Goal: Task Accomplishment & Management: Manage account settings

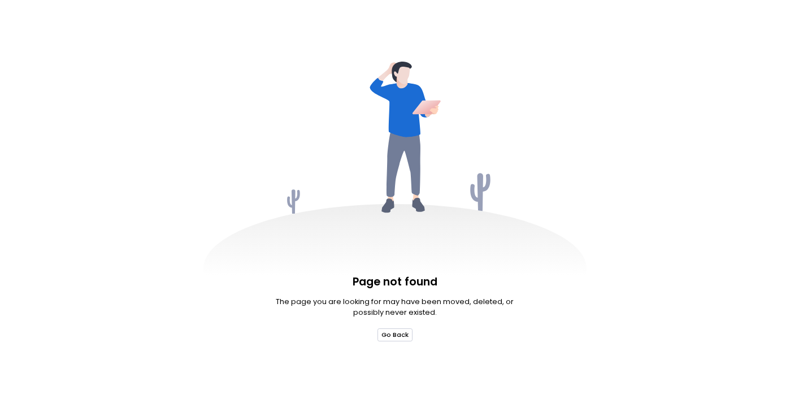
click at [391, 336] on button "Go Back" at bounding box center [396, 335] width 36 height 12
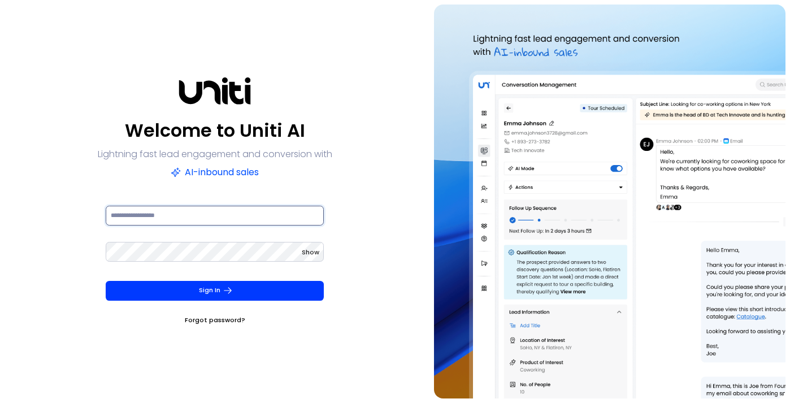
click at [244, 219] on input at bounding box center [215, 216] width 219 height 20
type input "**********"
click at [375, 215] on div "**********" at bounding box center [215, 202] width 421 height 394
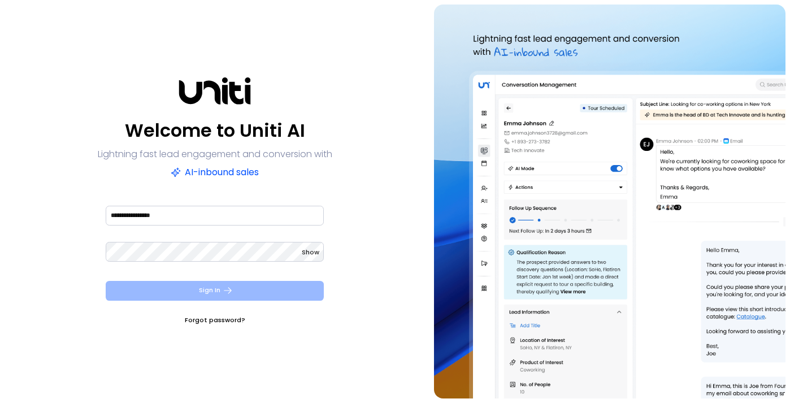
click at [230, 291] on icon "submit" at bounding box center [228, 291] width 10 height 10
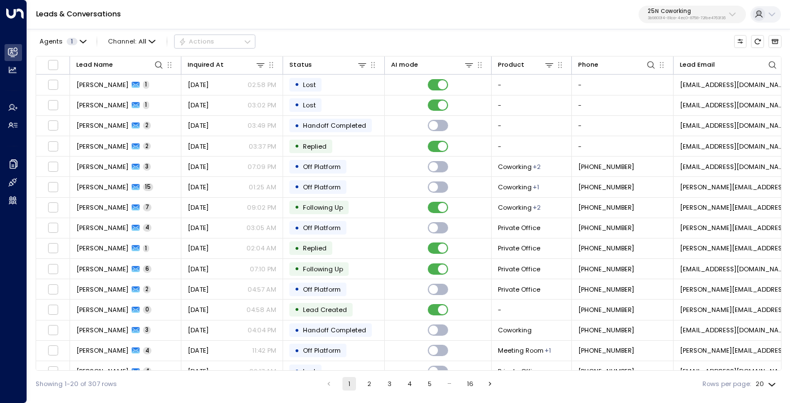
click at [693, 7] on button "25N Coworking 3b9800f4-81ca-4ec0-8758-72fbe4763f36" at bounding box center [692, 15] width 107 height 18
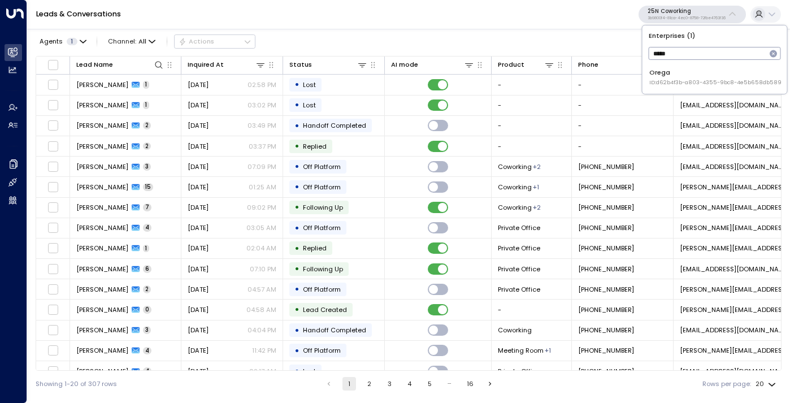
type input "*****"
click at [676, 70] on div "Orega ID: d62b4f3b-a803-4355-9bc8-4e5b658db589" at bounding box center [716, 77] width 132 height 19
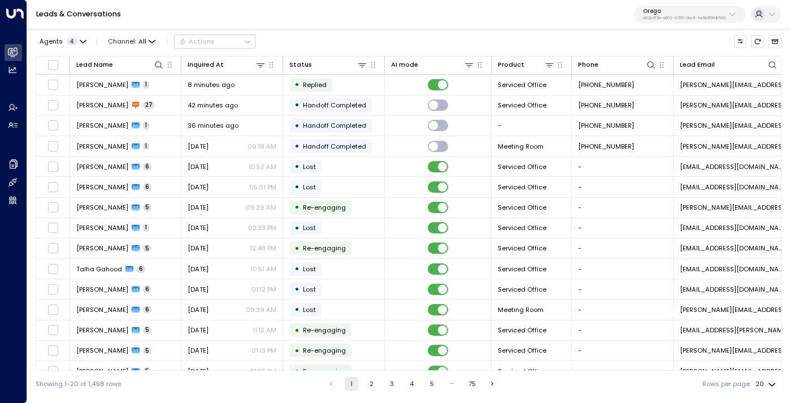
click at [564, 22] on div "Leads & Conversations Orega d62b4f3b-a803-4355-9bc8-4e5b658db589" at bounding box center [408, 14] width 763 height 29
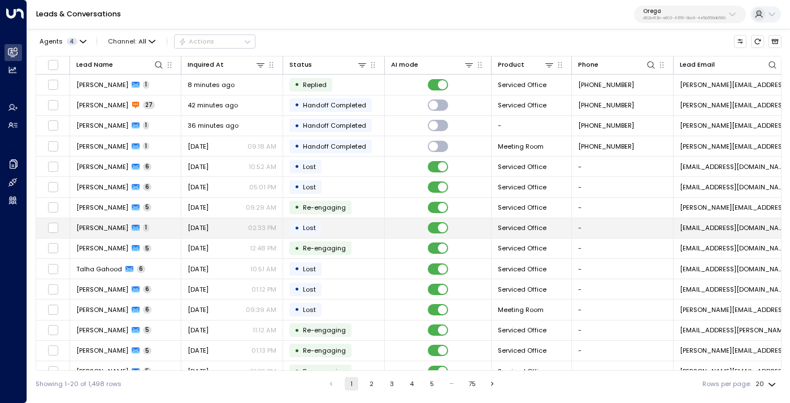
scroll to position [116, 0]
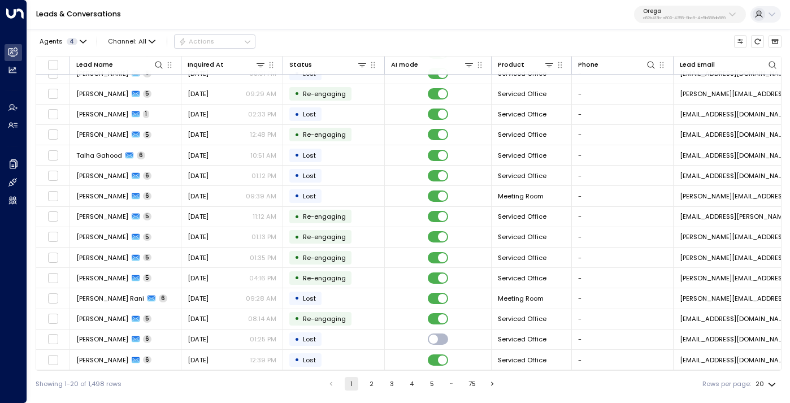
click at [368, 381] on button "2" at bounding box center [372, 384] width 14 height 14
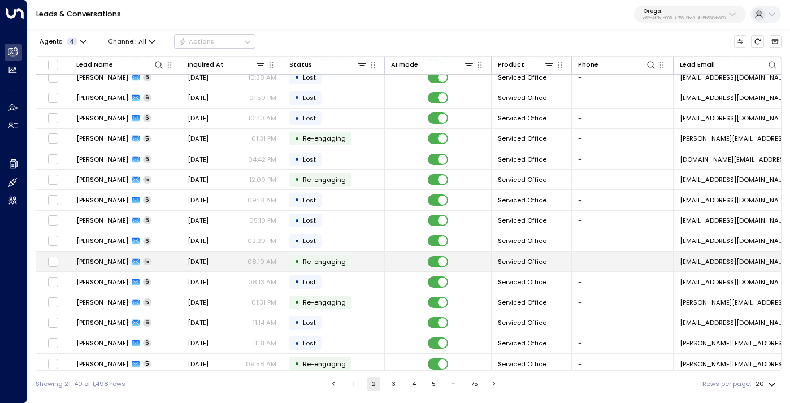
scroll to position [116, 0]
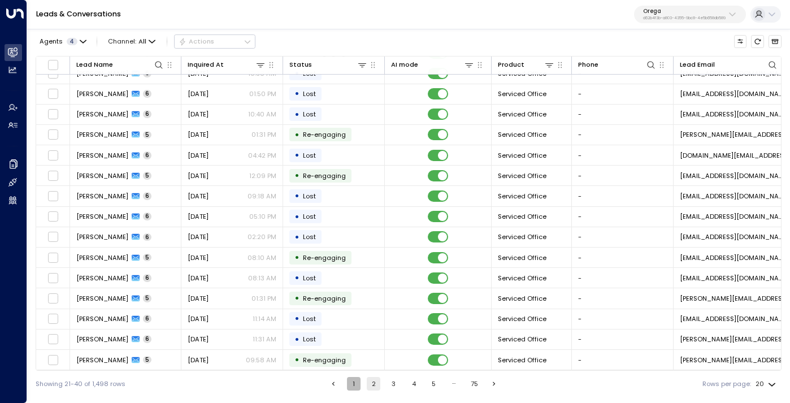
click at [355, 383] on button "1" at bounding box center [354, 384] width 14 height 14
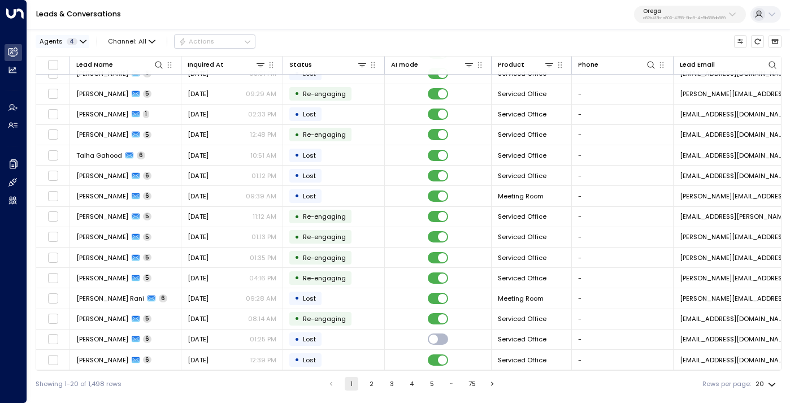
click at [59, 38] on span "Agents" at bounding box center [51, 41] width 23 height 6
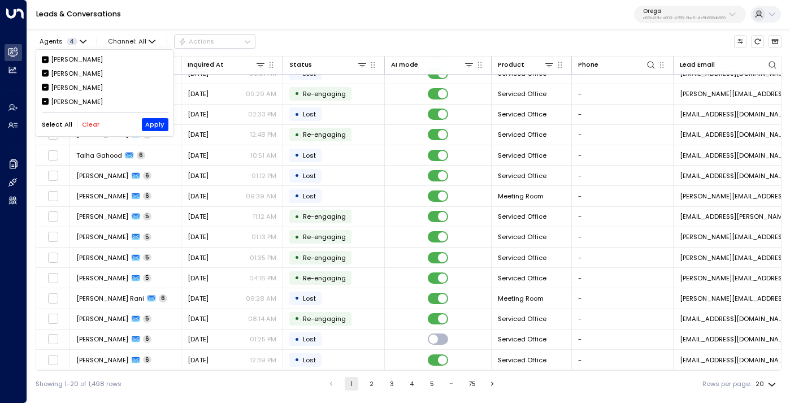
click at [88, 123] on button "Clear" at bounding box center [91, 124] width 18 height 7
click at [70, 85] on div "[PERSON_NAME]" at bounding box center [77, 88] width 52 height 10
click at [159, 123] on button "Apply" at bounding box center [155, 124] width 27 height 12
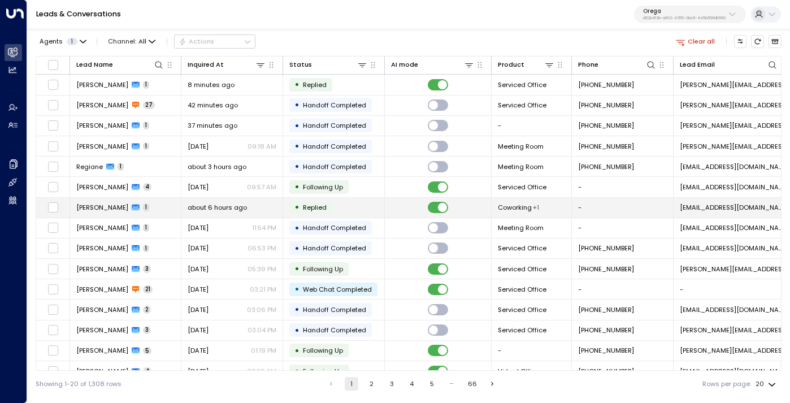
scroll to position [116, 0]
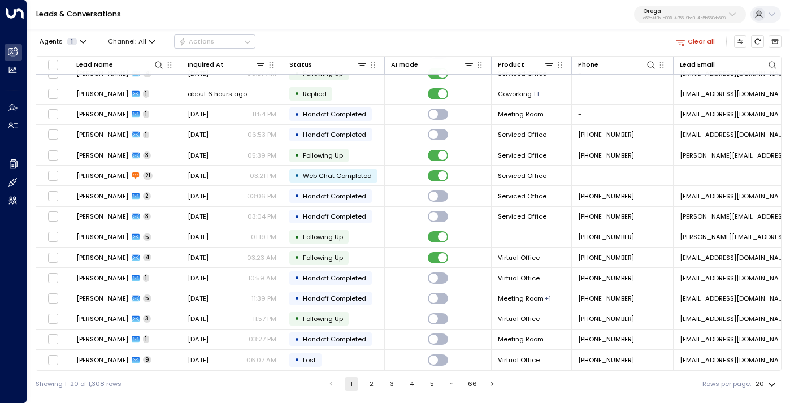
click at [372, 387] on button "2" at bounding box center [372, 384] width 14 height 14
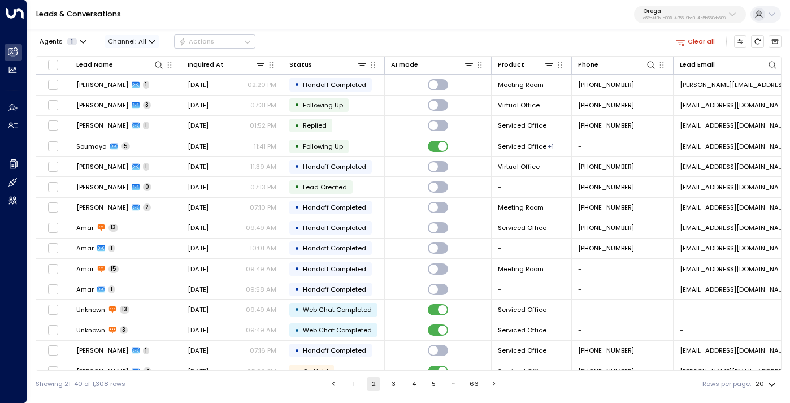
click at [143, 40] on span "All" at bounding box center [143, 41] width 8 height 7
click at [132, 102] on span "Email" at bounding box center [125, 99] width 18 height 10
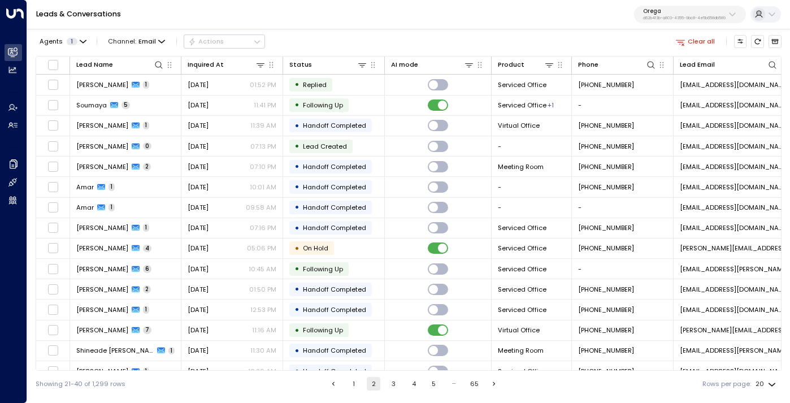
click at [352, 387] on button "1" at bounding box center [354, 384] width 14 height 14
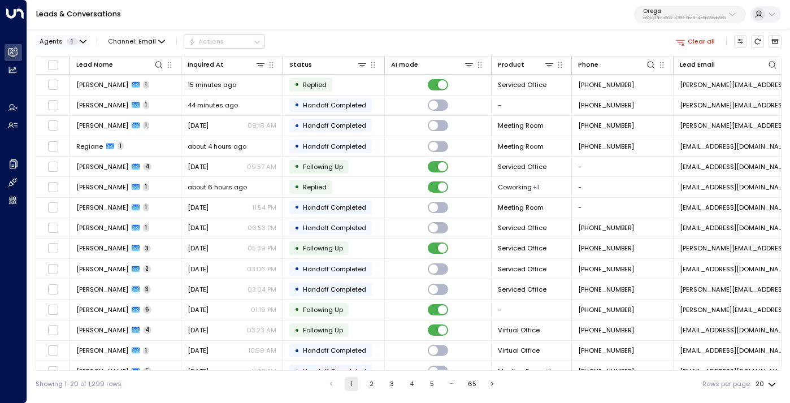
click at [70, 45] on span "1" at bounding box center [72, 41] width 11 height 7
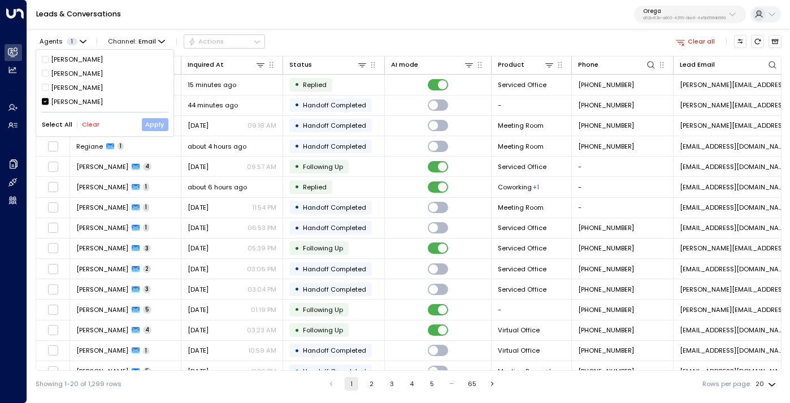
click at [152, 126] on button "Apply" at bounding box center [155, 124] width 27 height 12
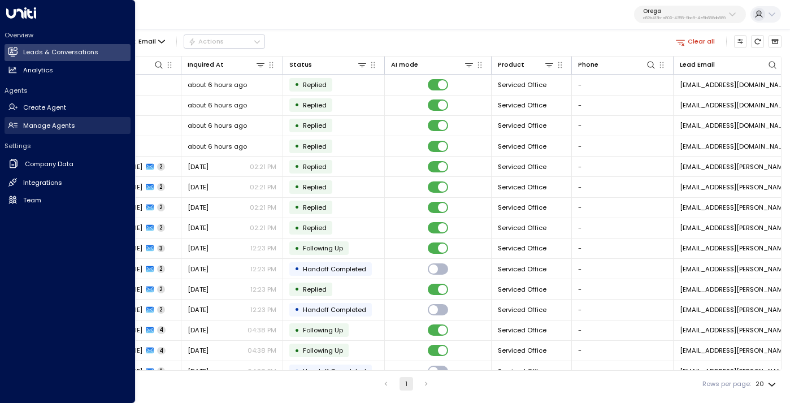
click at [45, 121] on h2 "Manage Agents" at bounding box center [49, 126] width 52 height 10
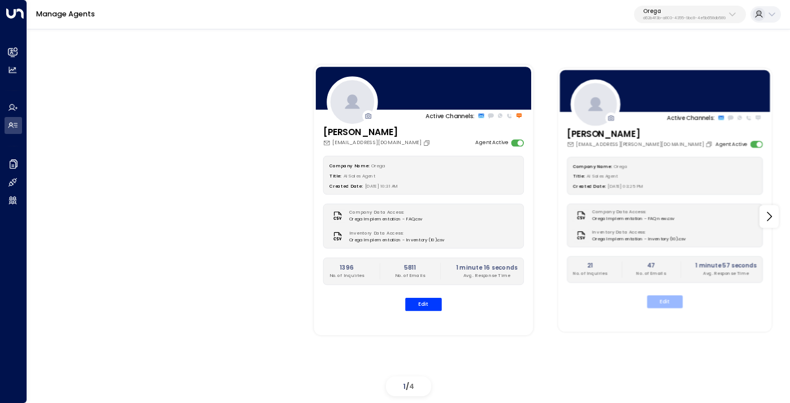
click at [664, 306] on button "Edit" at bounding box center [665, 301] width 36 height 13
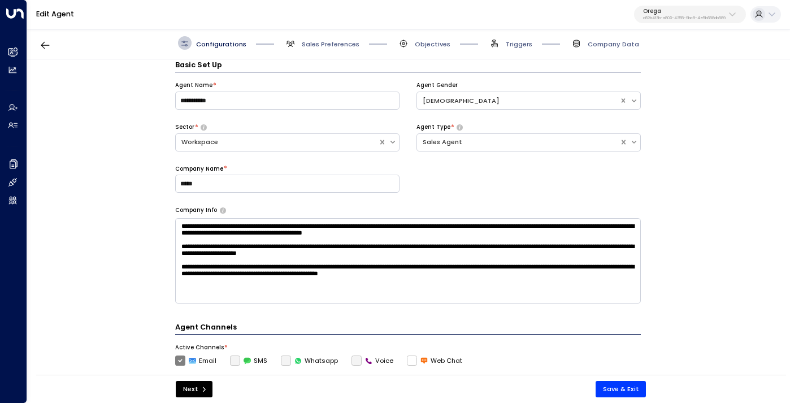
scroll to position [28, 0]
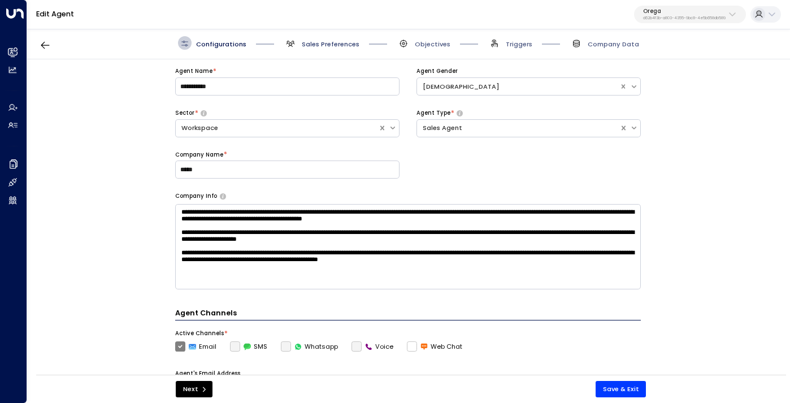
click at [337, 40] on span "Sales Preferences" at bounding box center [331, 44] width 58 height 9
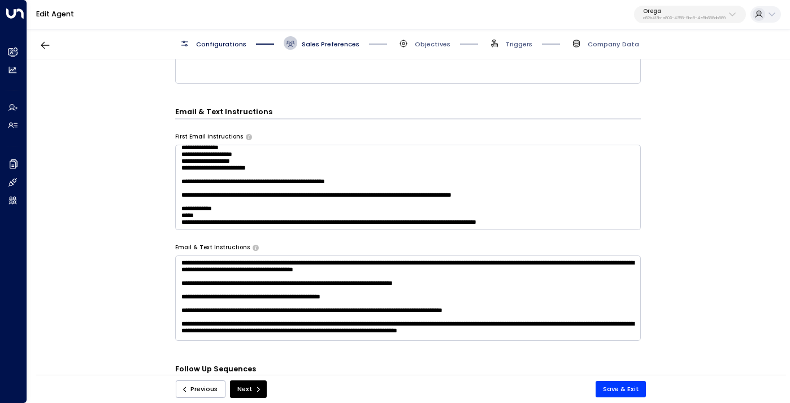
scroll to position [452, 0]
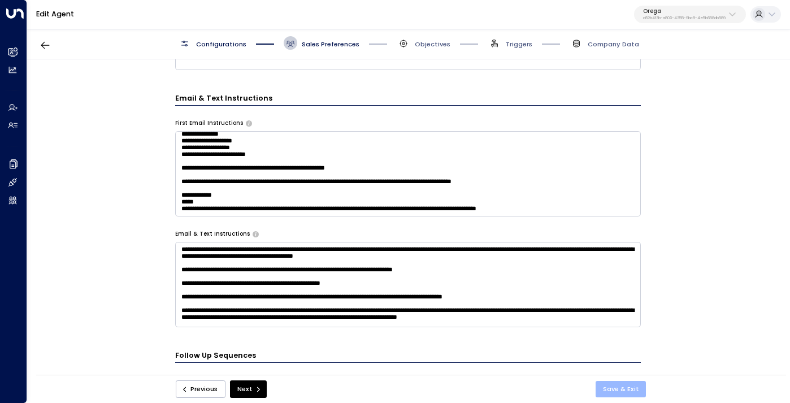
click at [623, 386] on button "Save & Exit" at bounding box center [621, 389] width 51 height 16
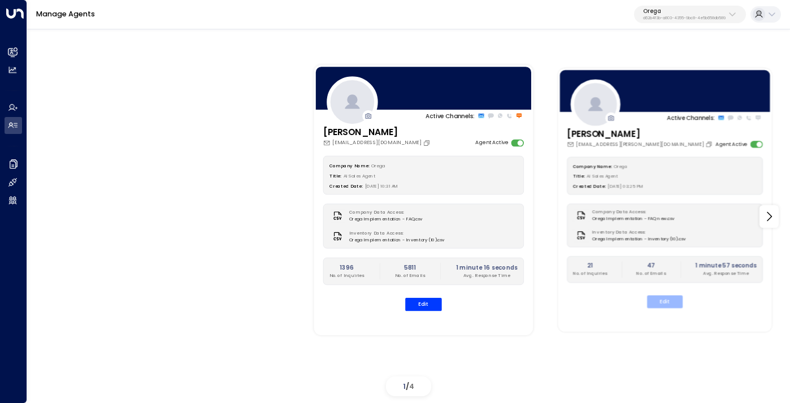
click at [673, 304] on button "Edit" at bounding box center [665, 301] width 36 height 13
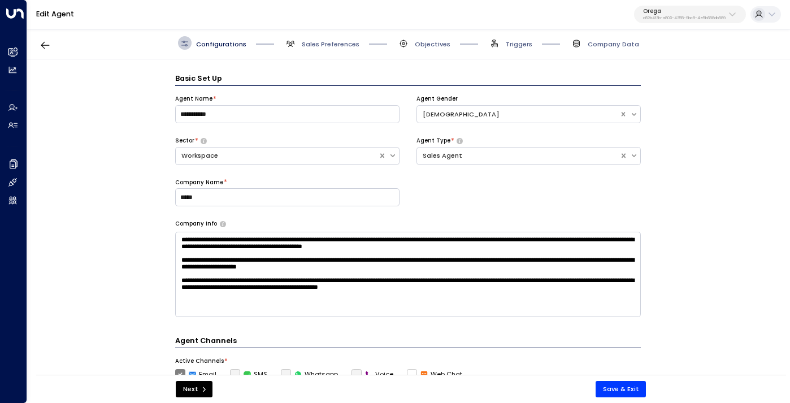
scroll to position [14, 0]
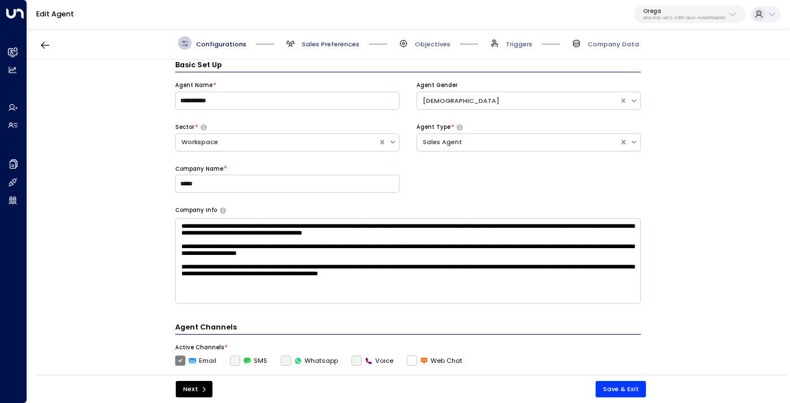
click at [334, 47] on span "Sales Preferences" at bounding box center [331, 44] width 58 height 9
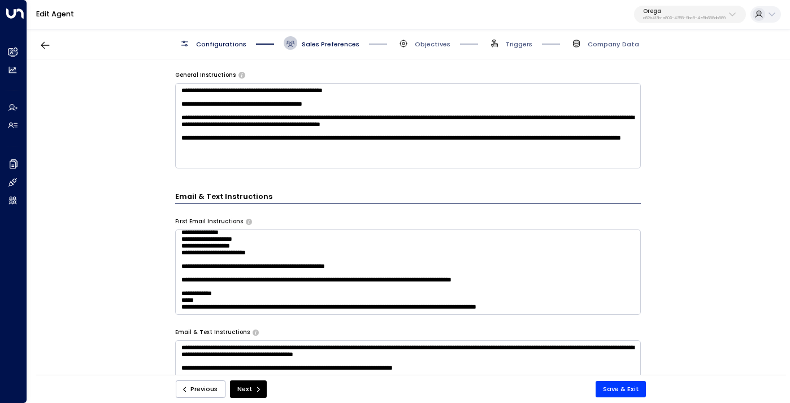
scroll to position [170, 0]
click at [135, 274] on div "**********" at bounding box center [408, 220] width 762 height 322
click at [606, 392] on button "Save & Exit" at bounding box center [621, 389] width 51 height 16
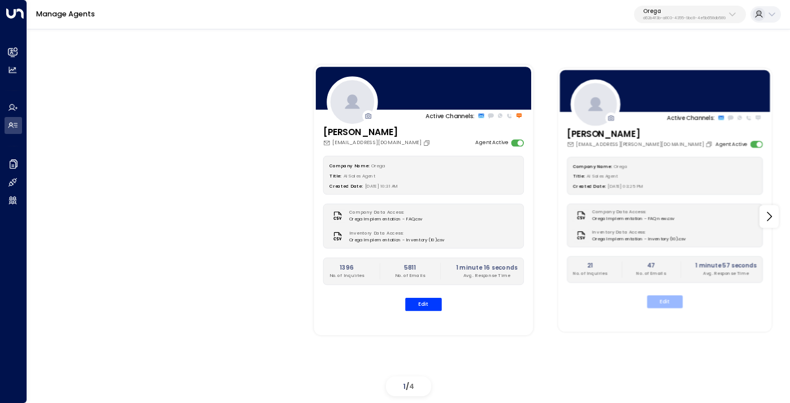
click at [664, 304] on button "Edit" at bounding box center [665, 301] width 36 height 13
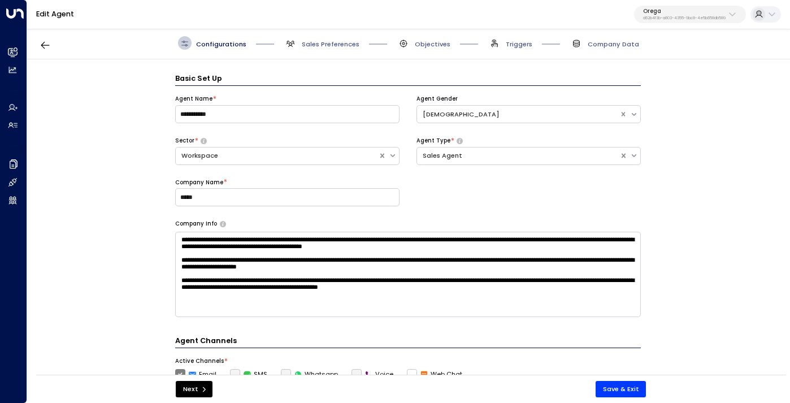
scroll to position [14, 0]
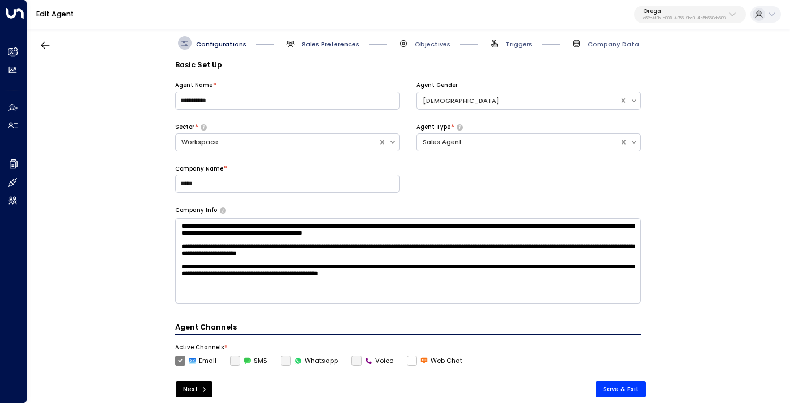
click at [339, 47] on span "Sales Preferences" at bounding box center [331, 44] width 58 height 9
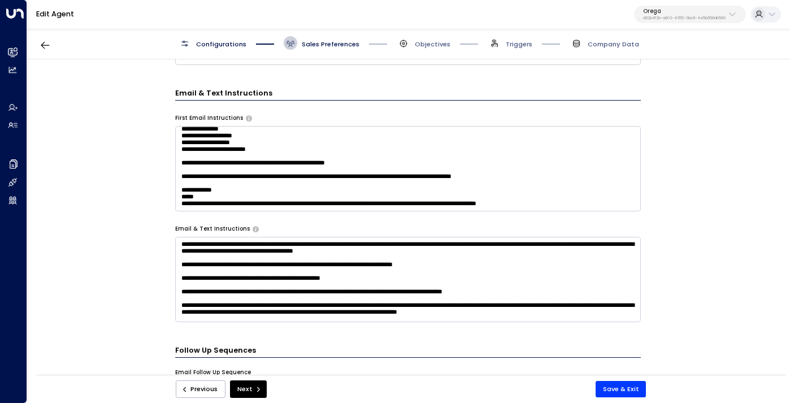
scroll to position [67, 0]
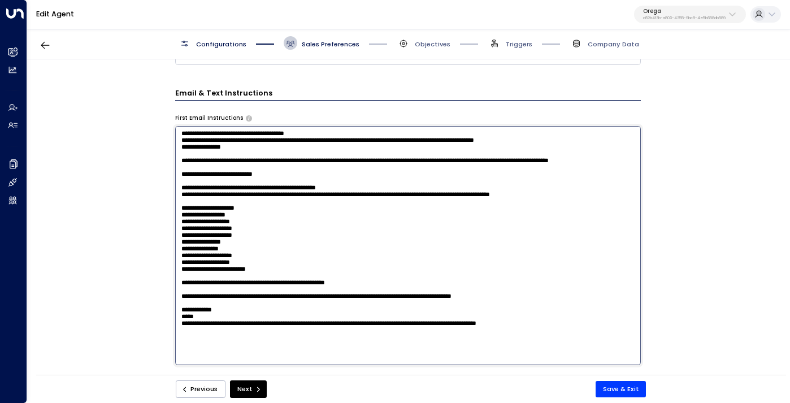
drag, startPoint x: 283, startPoint y: 205, endPoint x: 250, endPoint y: 192, distance: 34.5
click at [250, 192] on textarea at bounding box center [408, 245] width 466 height 239
click at [244, 228] on textarea at bounding box center [408, 245] width 466 height 239
drag, startPoint x: 282, startPoint y: 270, endPoint x: 178, endPoint y: 186, distance: 133.5
click at [178, 186] on textarea at bounding box center [408, 245] width 466 height 239
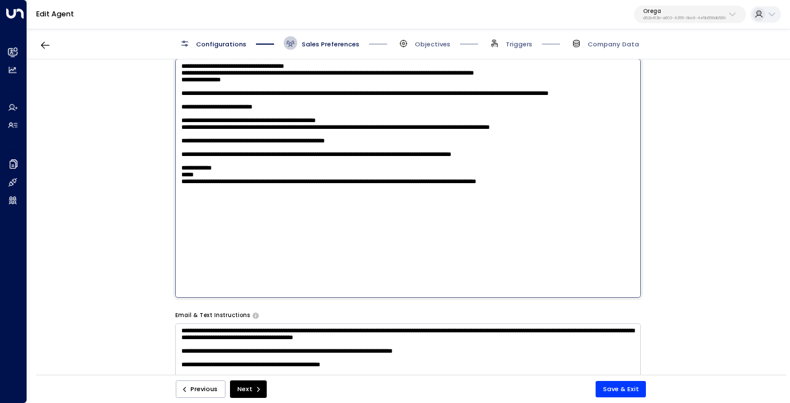
scroll to position [552, 0]
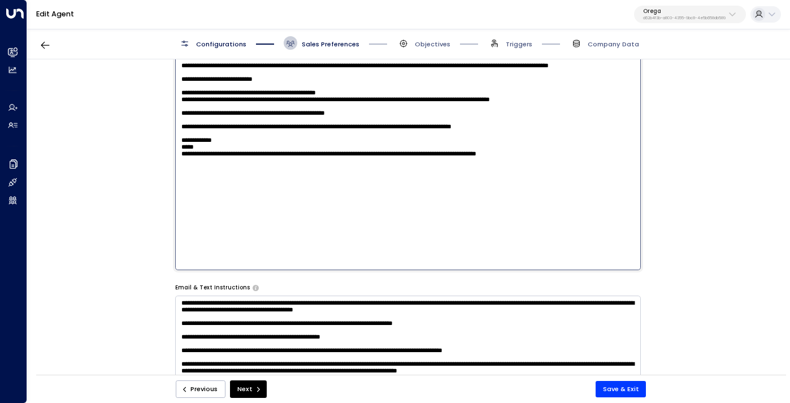
click at [288, 257] on textarea "**********" at bounding box center [408, 150] width 466 height 239
type textarea "**********"
click at [635, 392] on button "Save & Exit" at bounding box center [621, 389] width 51 height 16
